Goal: Task Accomplishment & Management: Complete application form

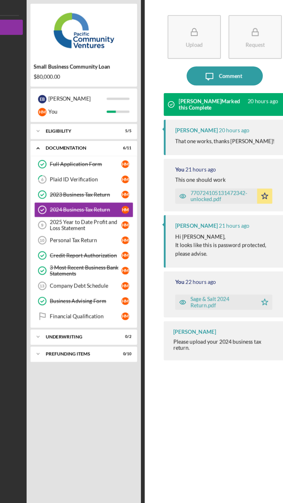
scroll to position [20, 0]
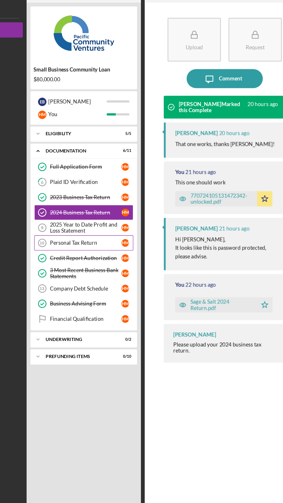
click at [88, 197] on div "Personal Tax Return" at bounding box center [114, 199] width 54 height 5
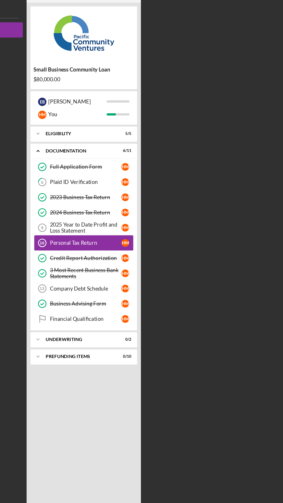
scroll to position [20, 0]
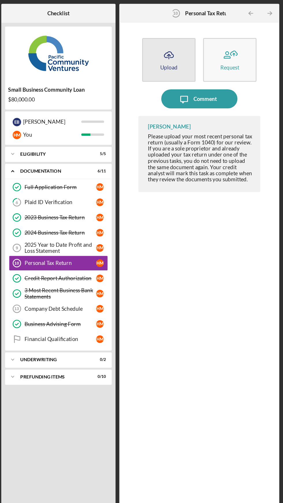
click at [200, 49] on div "Upload" at bounding box center [196, 51] width 13 height 4
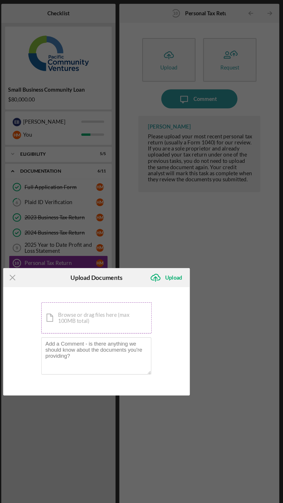
click at [117, 244] on div "Icon/Document Browse or drag files here (max 100MB total) Tap to choose files o…" at bounding box center [141, 241] width 84 height 24
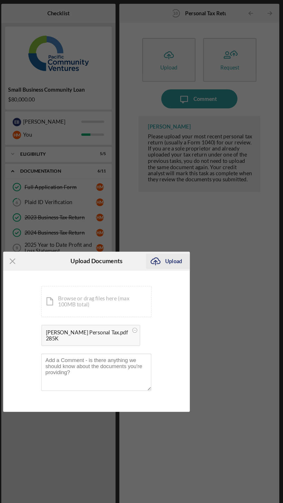
click at [199, 200] on div "Upload" at bounding box center [199, 198] width 13 height 12
